Goal: Task Accomplishment & Management: Manage account settings

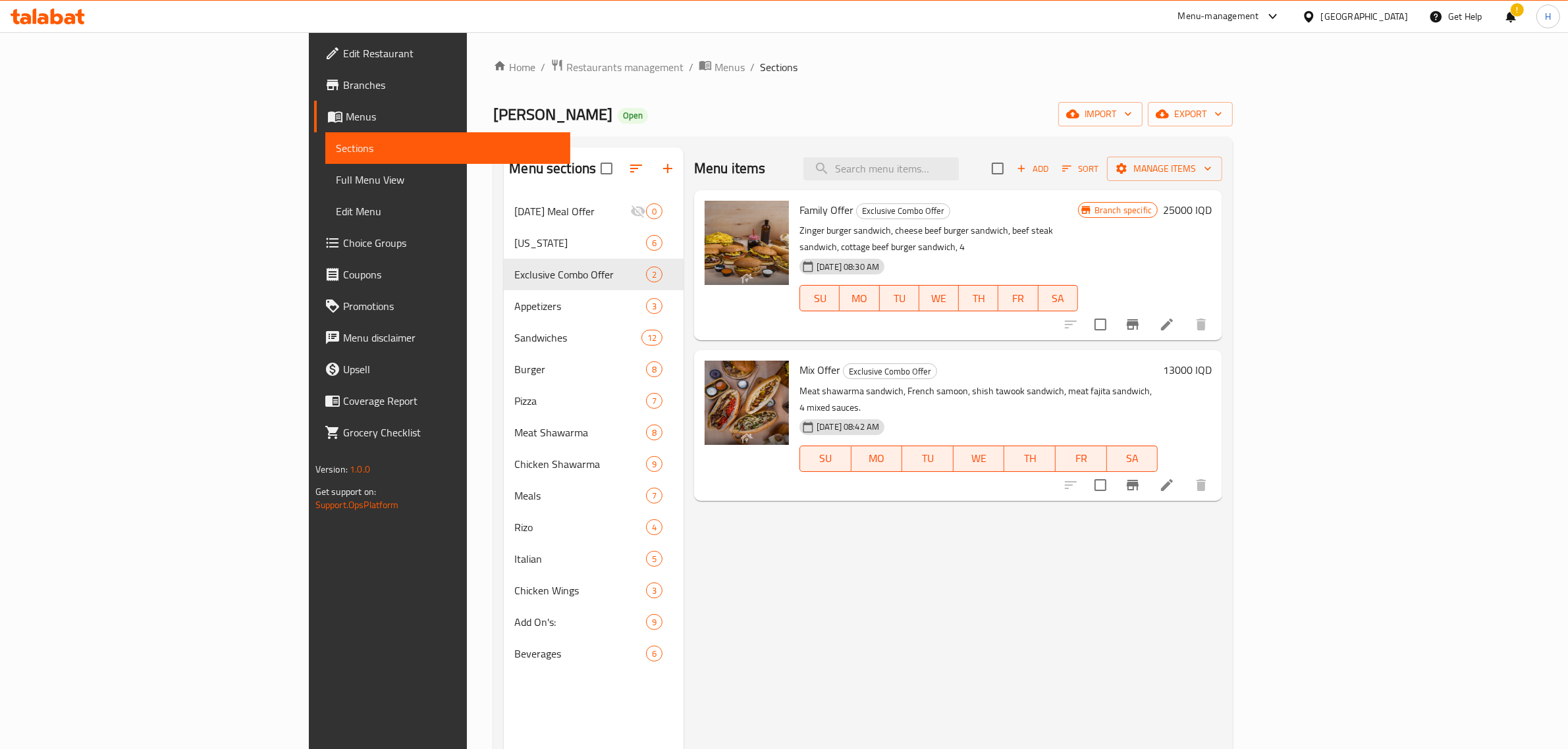
click at [746, 83] on div "Home / Restaurants management / Menus / Sections Kokh Alshawrma Open import exp…" at bounding box center [863, 483] width 740 height 849
click at [648, 138] on div "Menu sections [DATE] Meal Offer 0 [US_STATE] 6 Exclusive Combo Offer 2 Appetize…" at bounding box center [863, 523] width 740 height 771
drag, startPoint x: 1169, startPoint y: 560, endPoint x: 1068, endPoint y: 512, distance: 111.8
click at [1169, 559] on div "Menu items Add Sort Manage items Family Offer Exclusive Combo Offer Zinger burg…" at bounding box center [953, 522] width 538 height 749
click at [856, 292] on button "MO" at bounding box center [859, 298] width 40 height 27
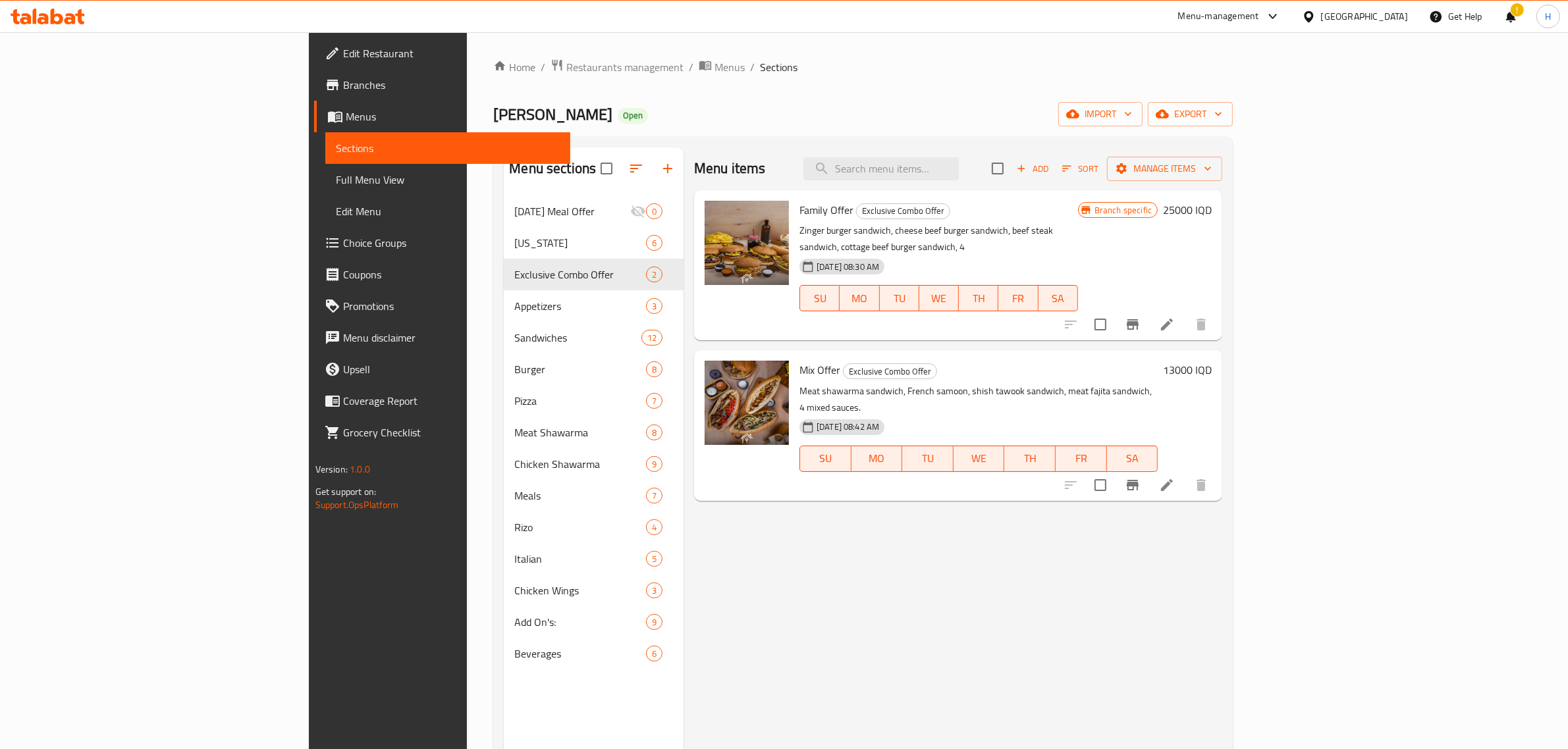
click at [705, 80] on div "Home / Restaurants management / Menus / Sections Kokh Alshawrma Open import exp…" at bounding box center [863, 483] width 740 height 849
click at [567, 69] on span "Restaurants management" at bounding box center [625, 67] width 117 height 16
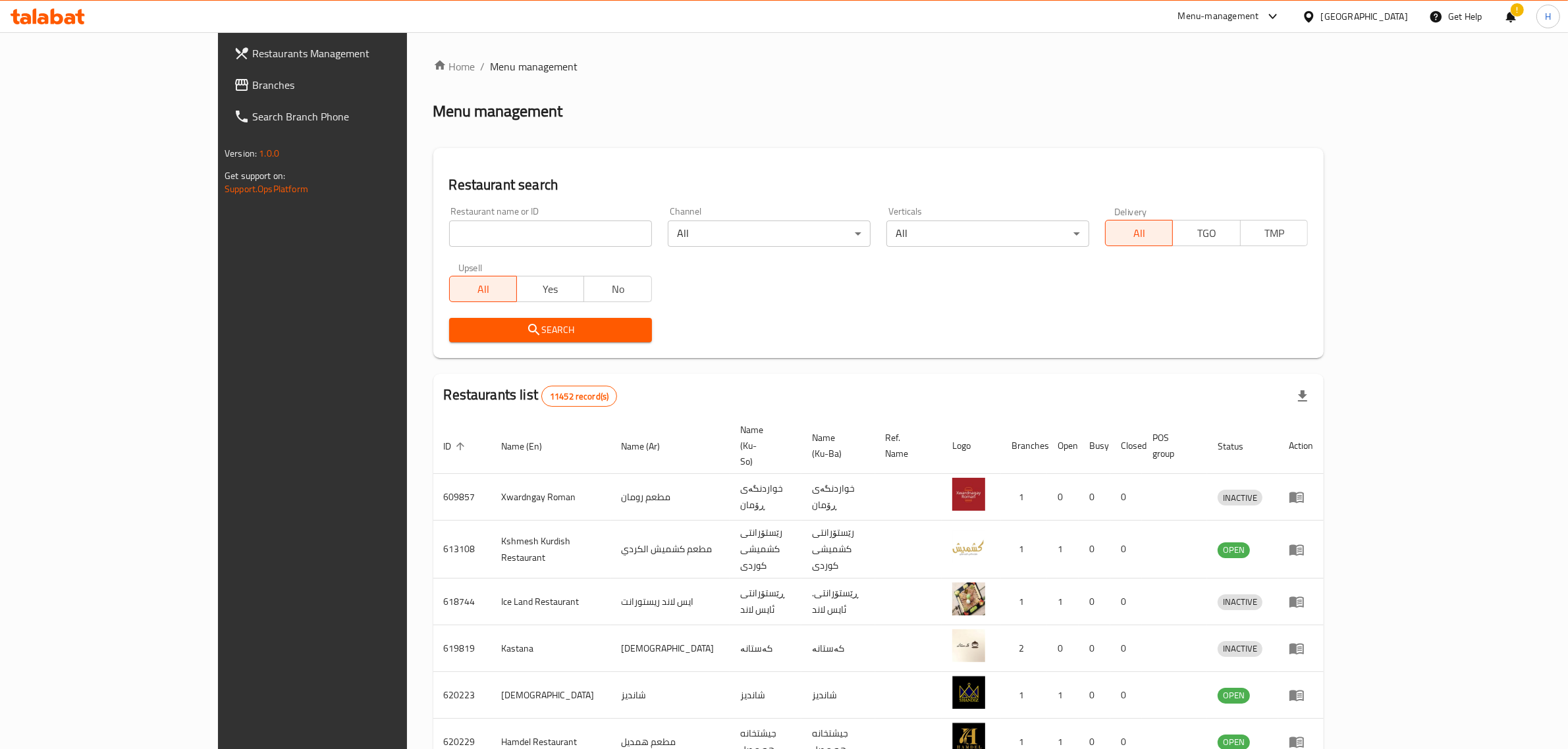
click at [522, 232] on input "search" at bounding box center [551, 234] width 203 height 27
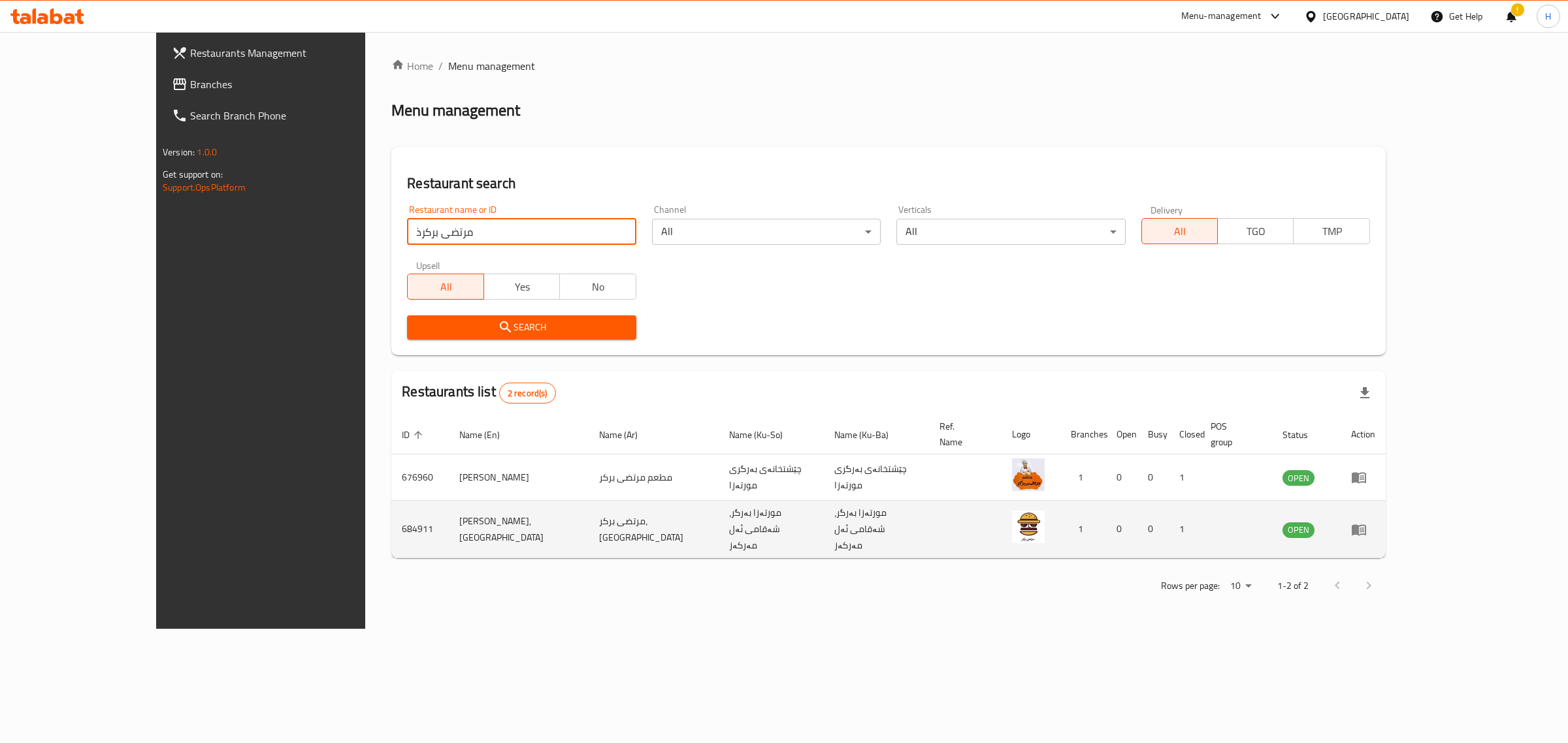
type input "مرتضى بركرذ"
click at [1366, 525] on icon "enhanced table" at bounding box center [1358, 531] width 14 height 11
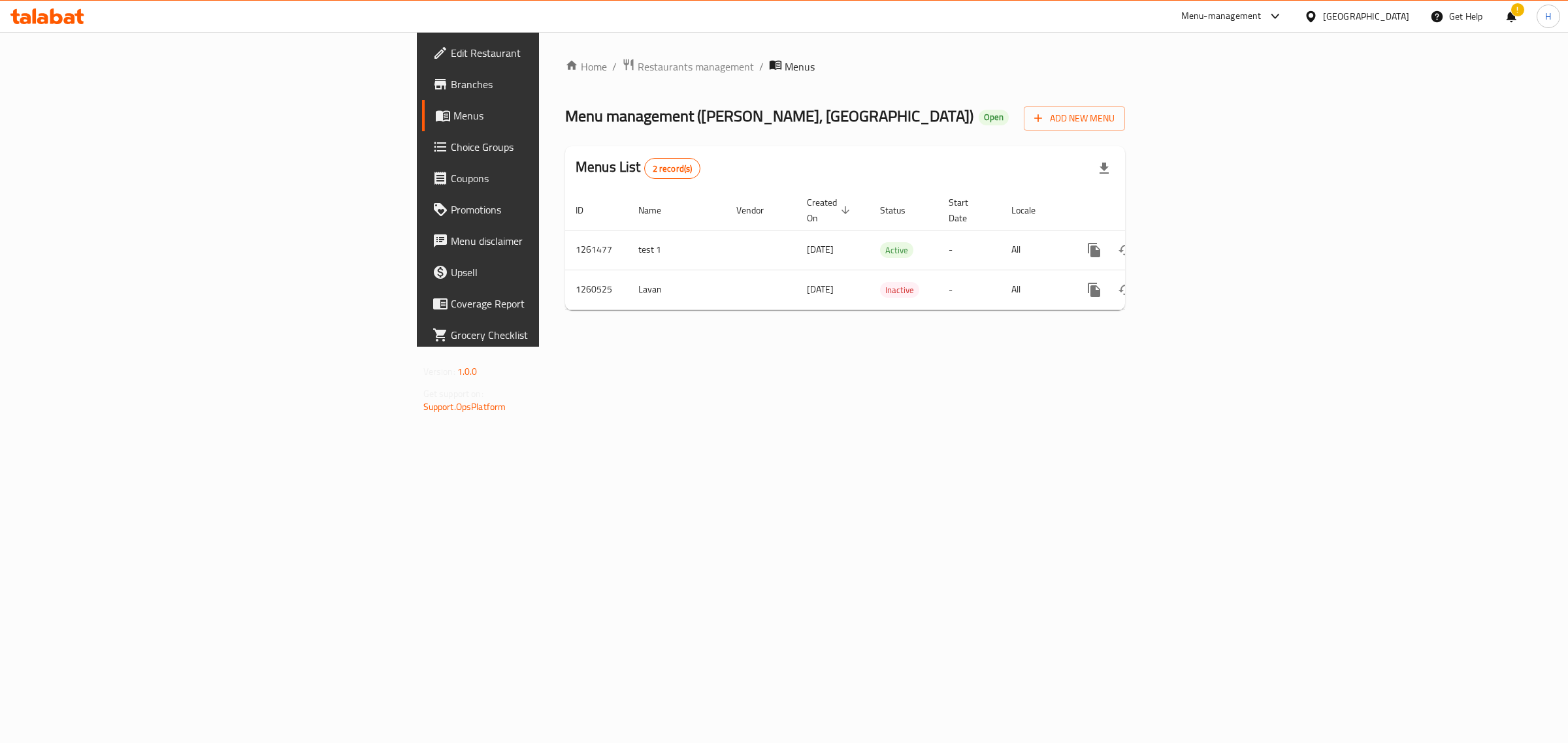
click at [1504, 24] on div "!" at bounding box center [1511, 16] width 14 height 31
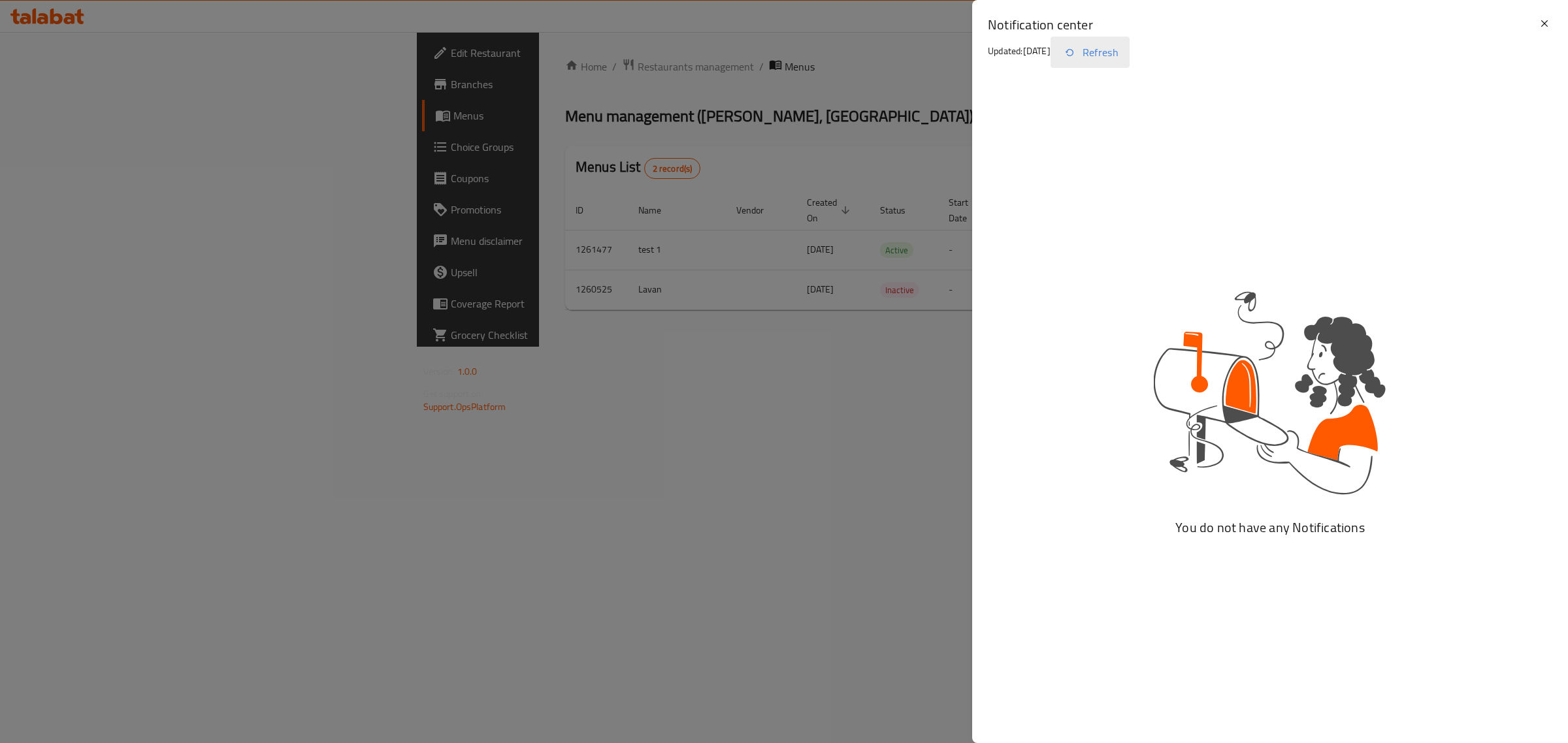
click at [1112, 52] on button "Refresh" at bounding box center [1090, 52] width 79 height 31
click at [1544, 28] on icon at bounding box center [1544, 24] width 16 height 16
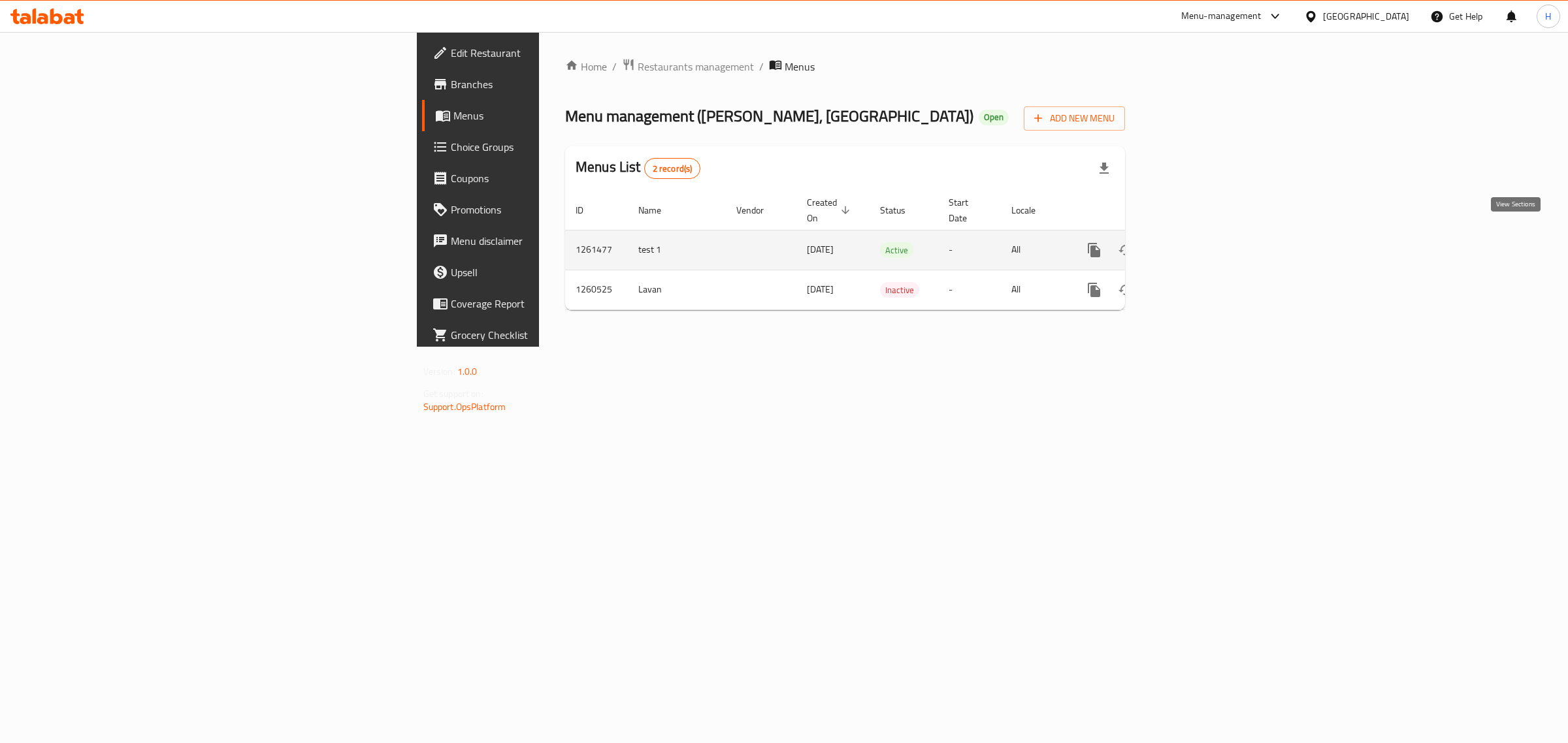
click at [1194, 245] on icon "enhanced table" at bounding box center [1188, 250] width 11 height 11
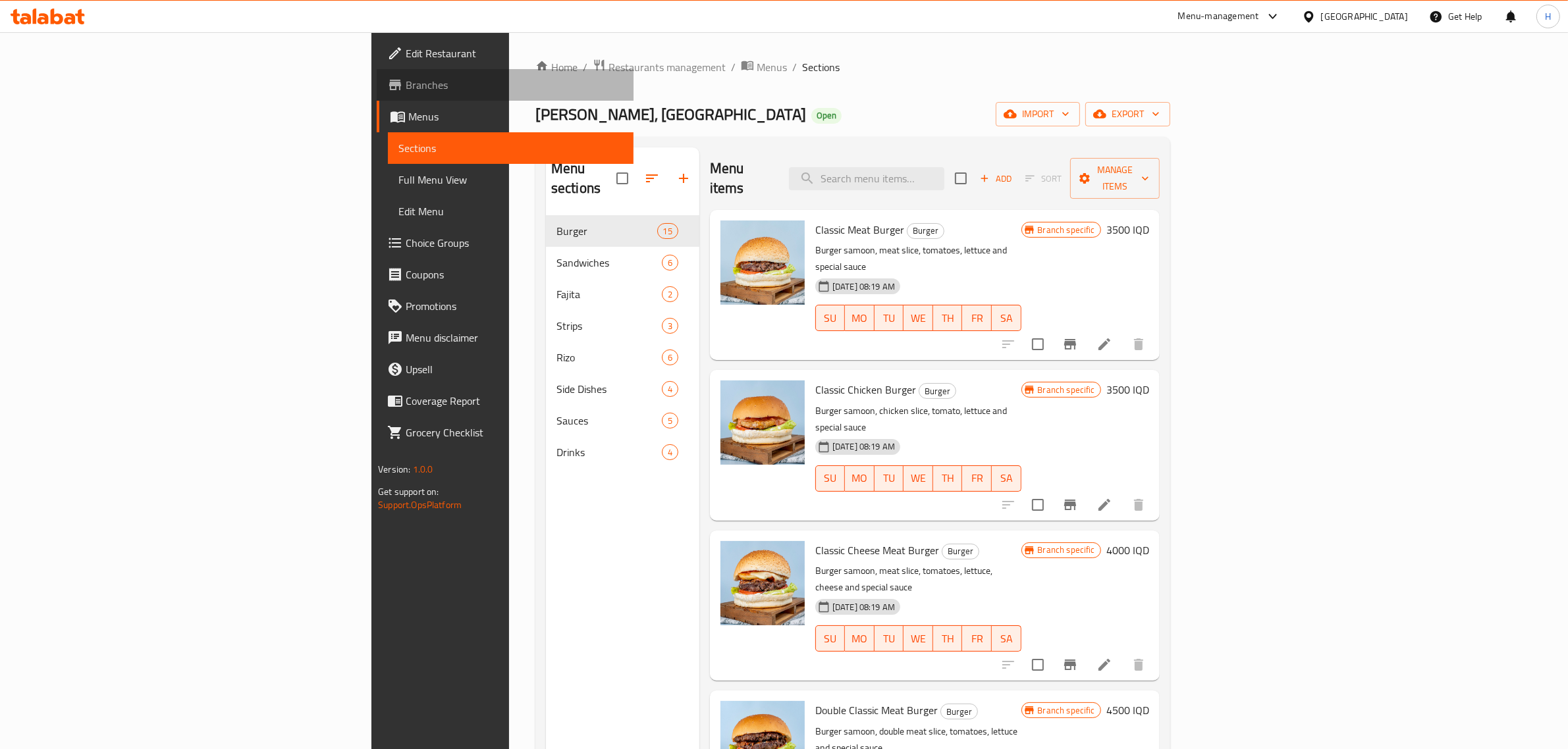
click at [405, 80] on span "Branches" at bounding box center [514, 85] width 217 height 16
